Goal: Task Accomplishment & Management: Use online tool/utility

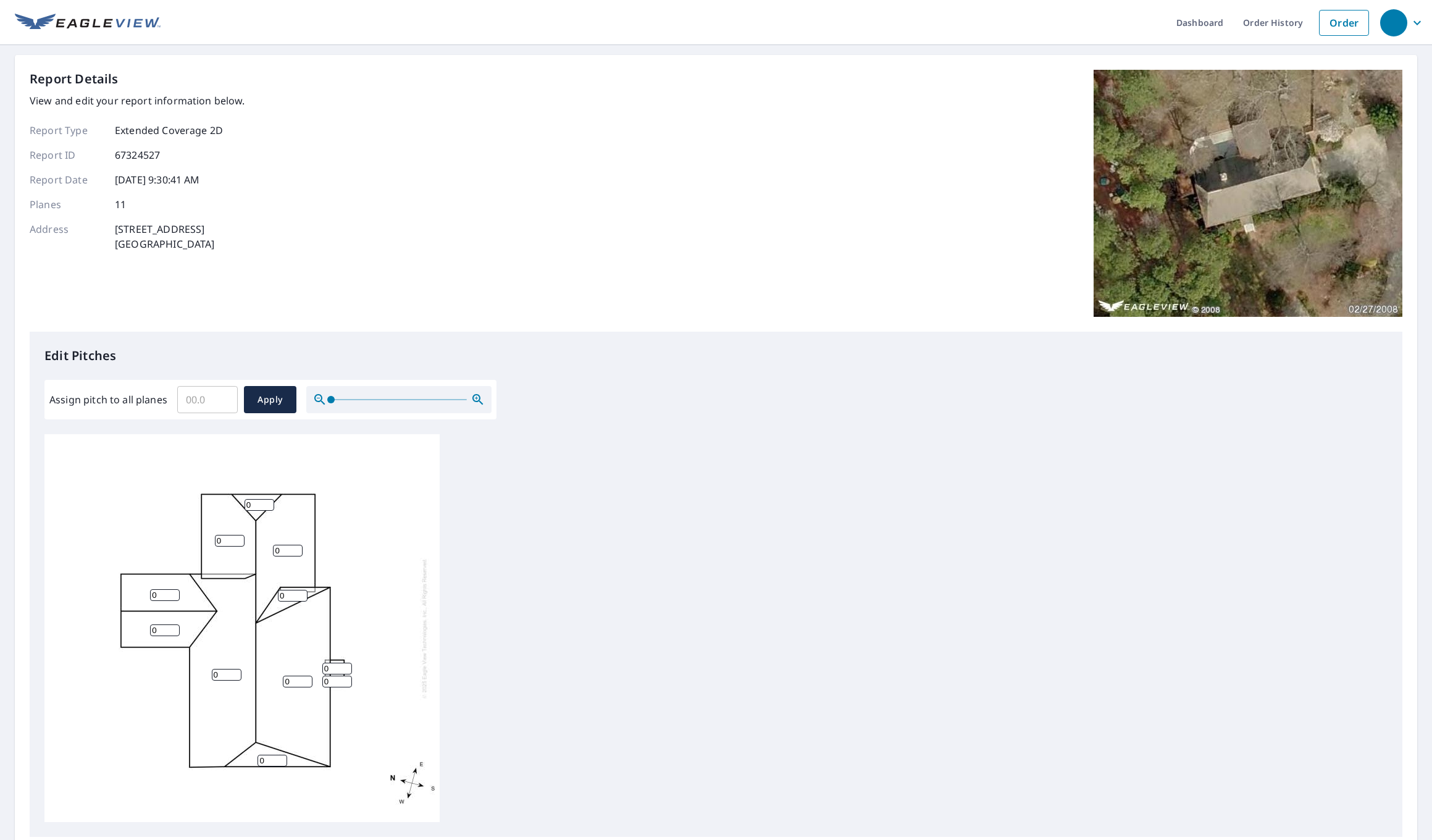
click at [200, 406] on input "Assign pitch to all planes" at bounding box center [207, 400] width 61 height 35
type input "10"
click at [276, 398] on span "Apply" at bounding box center [270, 400] width 32 height 16
type input "10"
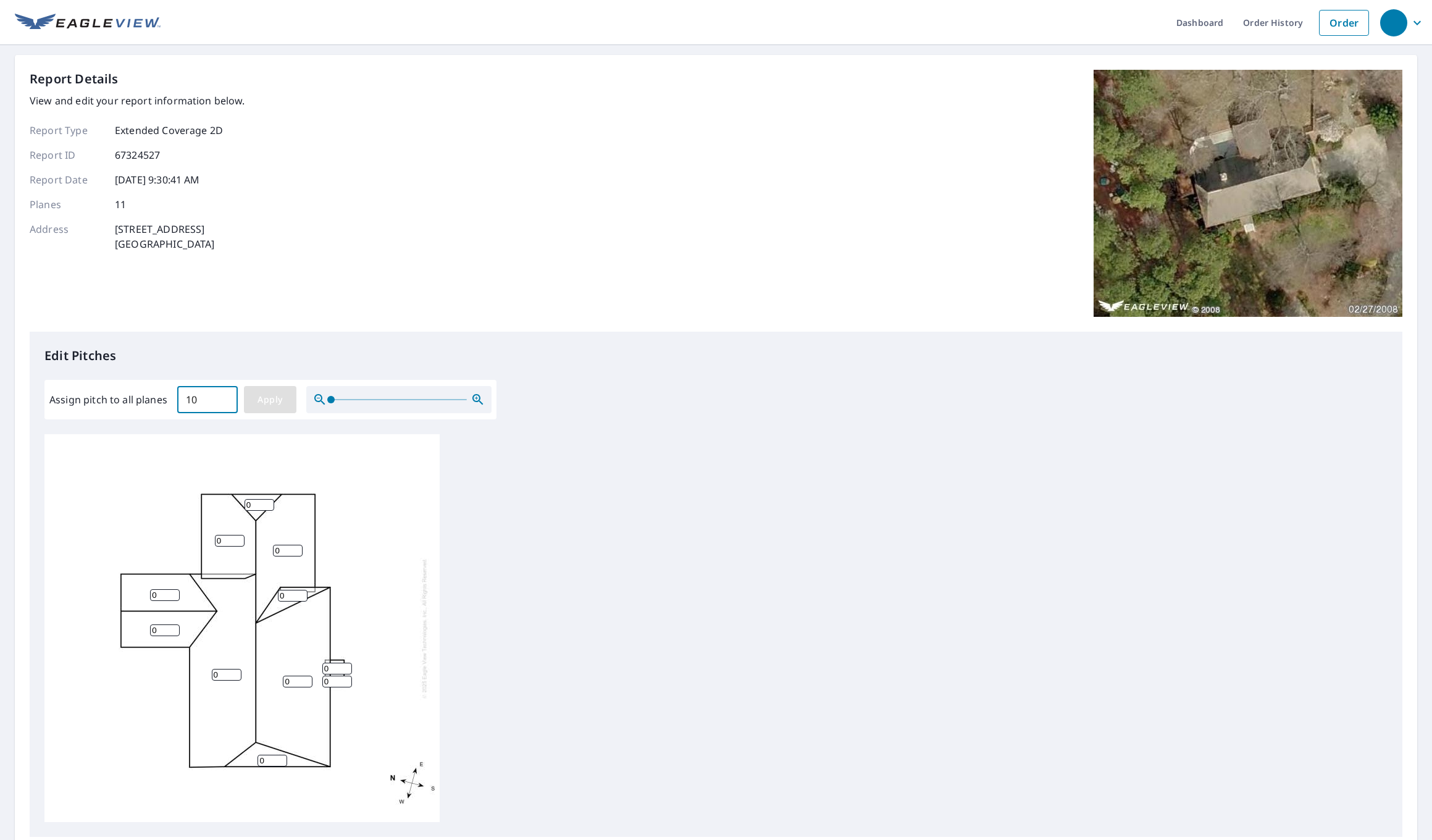
type input "10"
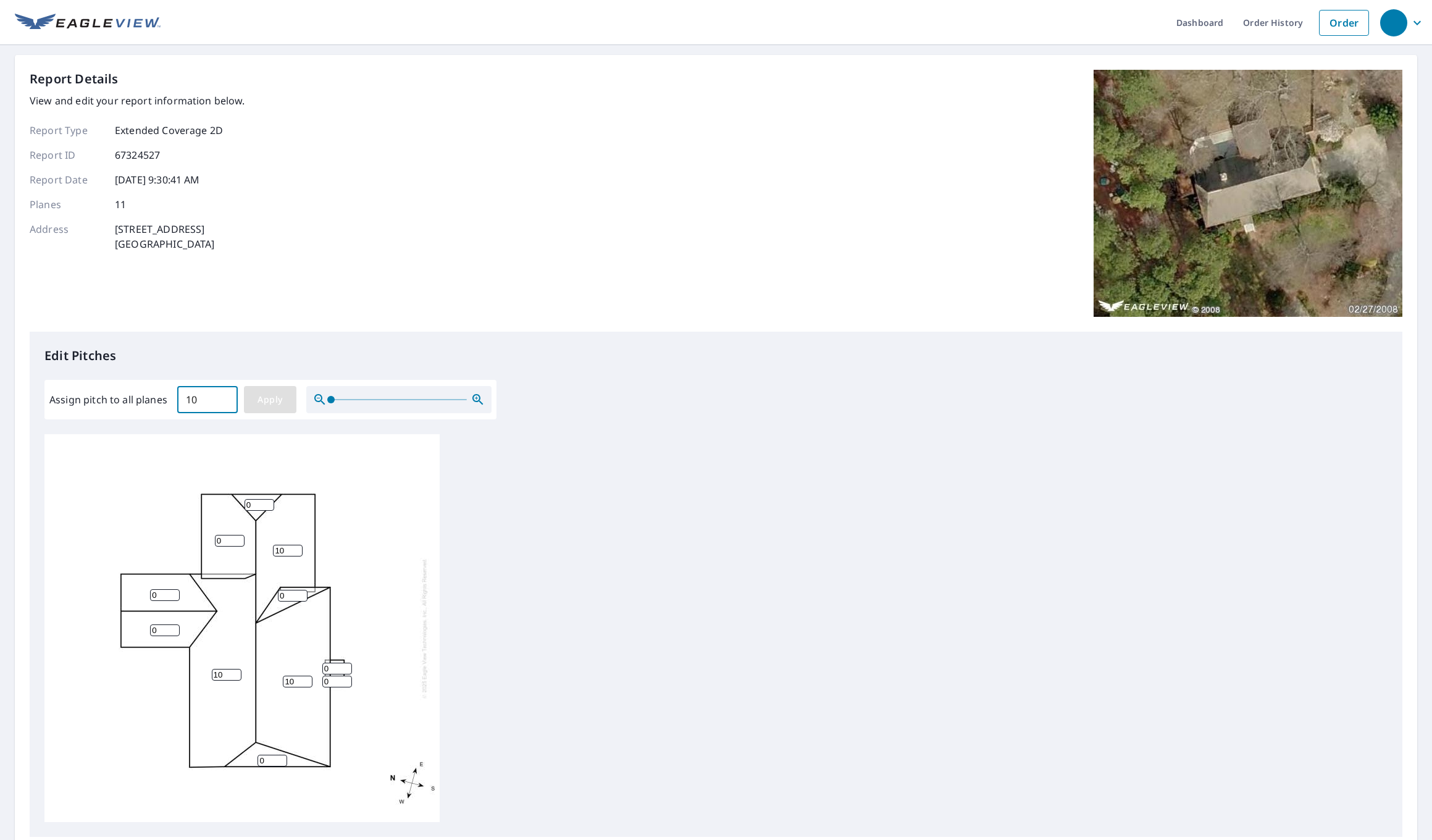
type input "10"
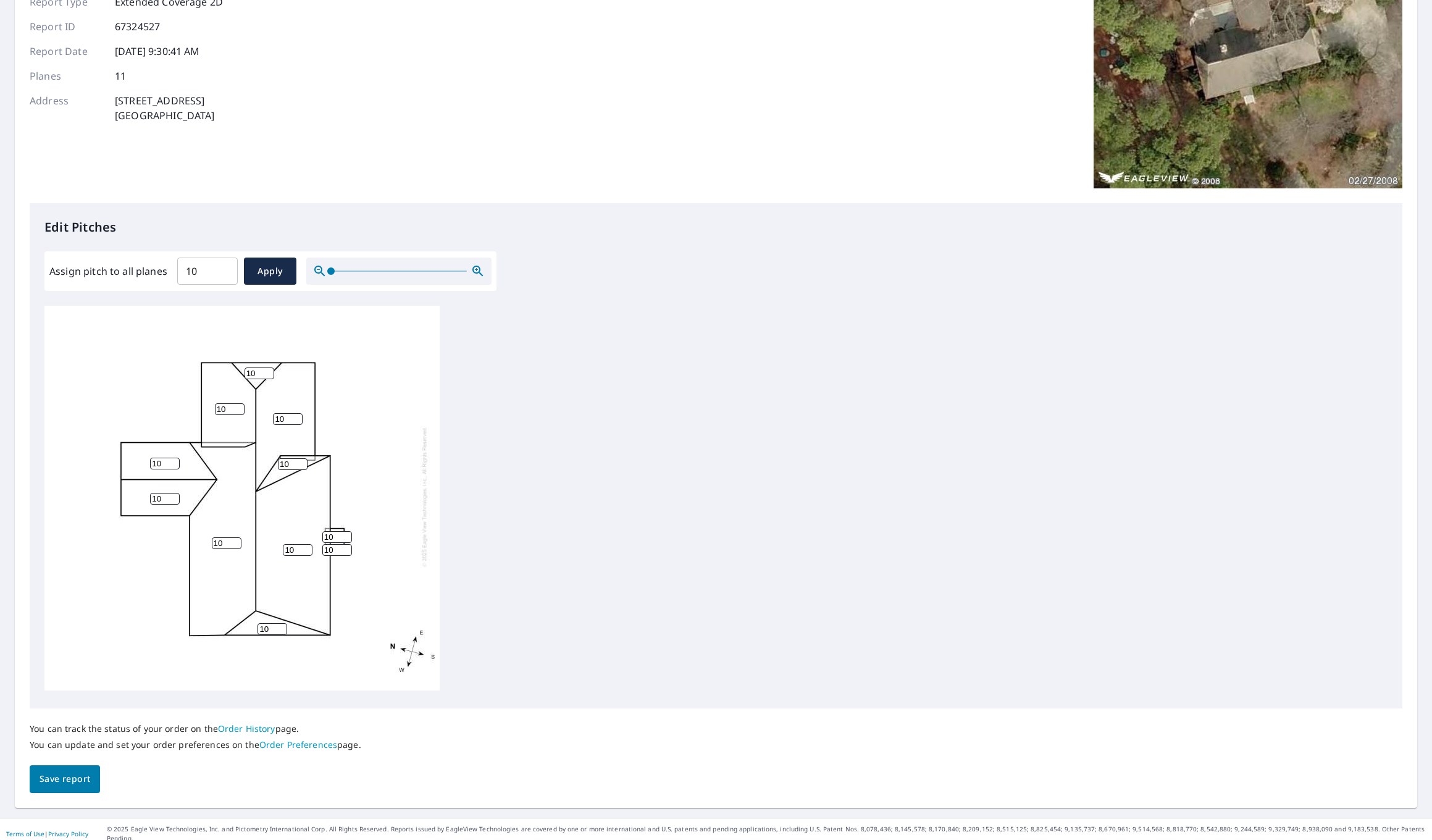
scroll to position [128, 0]
click at [281, 274] on span "Apply" at bounding box center [270, 271] width 32 height 16
click at [67, 785] on span "Save report" at bounding box center [64, 779] width 51 height 16
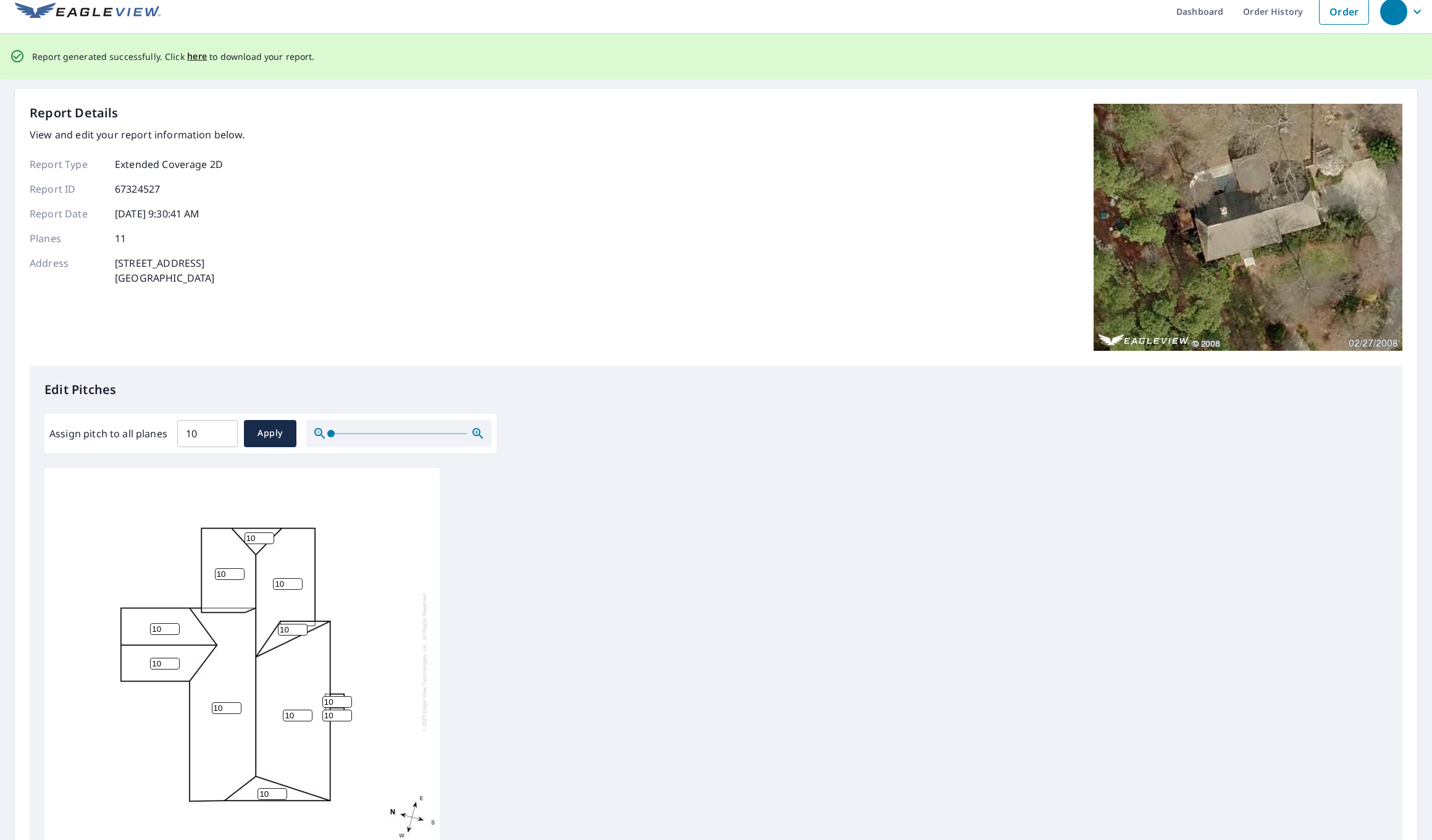
scroll to position [0, 0]
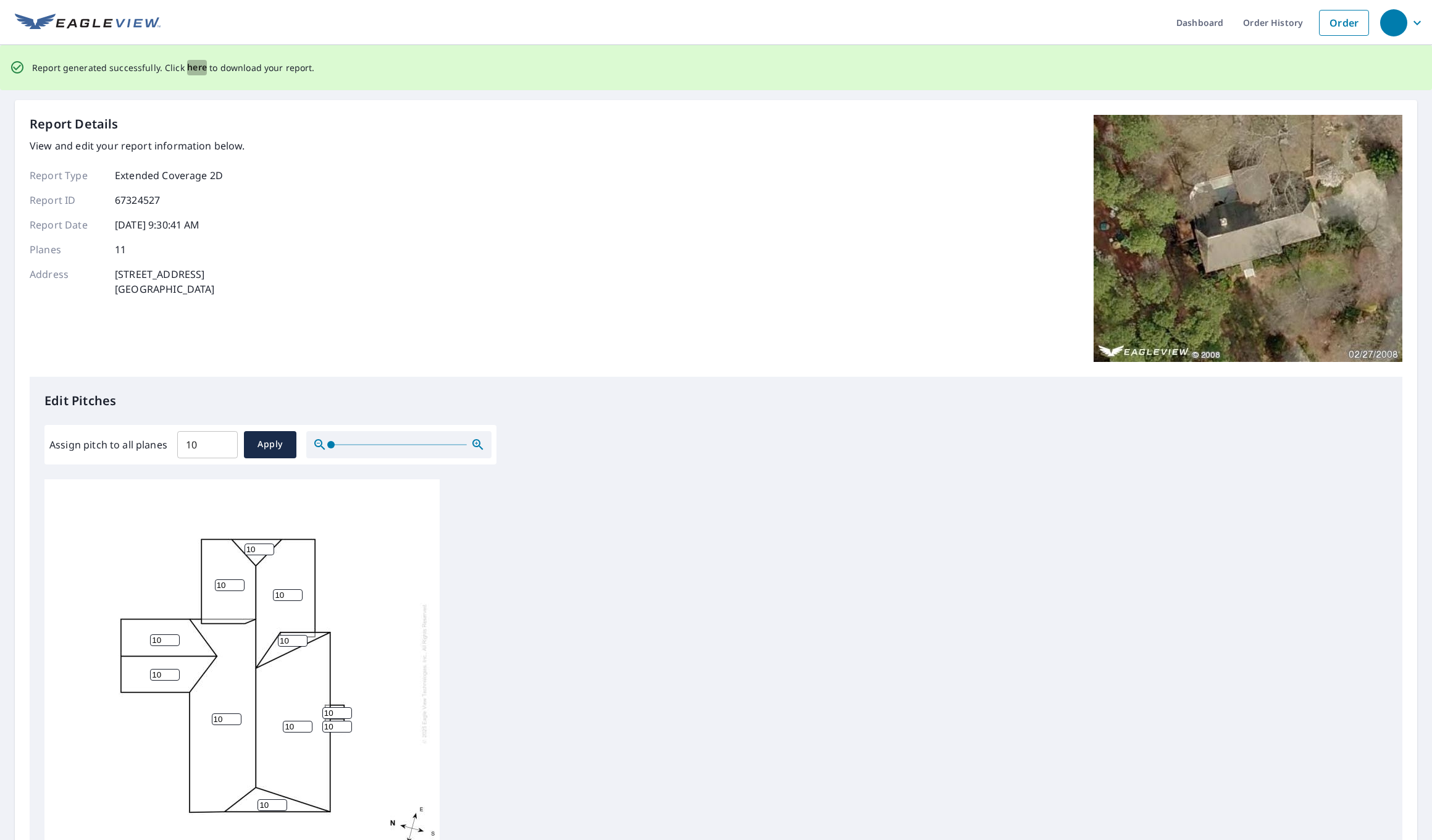
click at [189, 70] on span "here" at bounding box center [197, 67] width 20 height 16
